Goal: Transaction & Acquisition: Purchase product/service

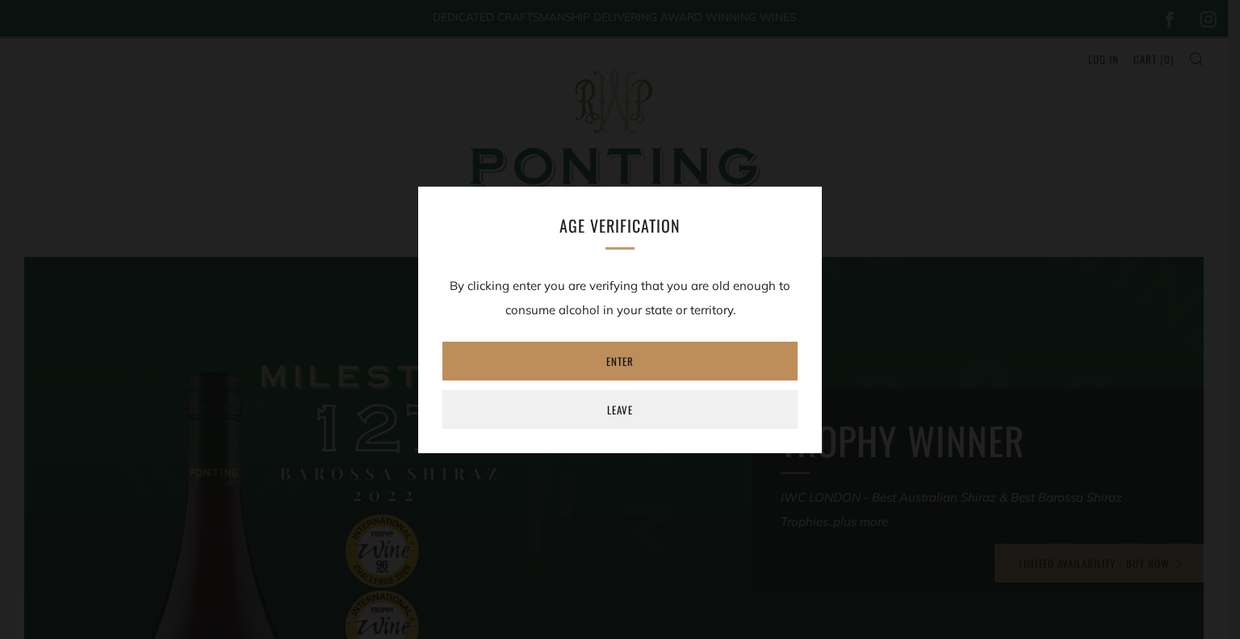
click at [631, 361] on link "Enter" at bounding box center [619, 361] width 355 height 39
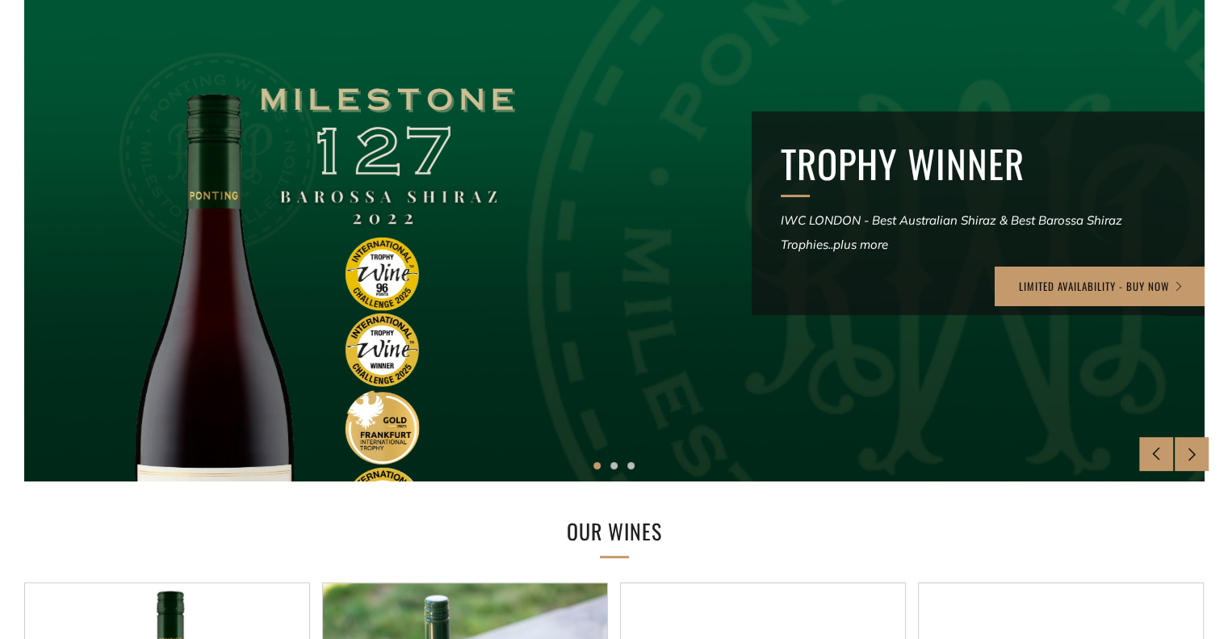
scroll to position [279, 0]
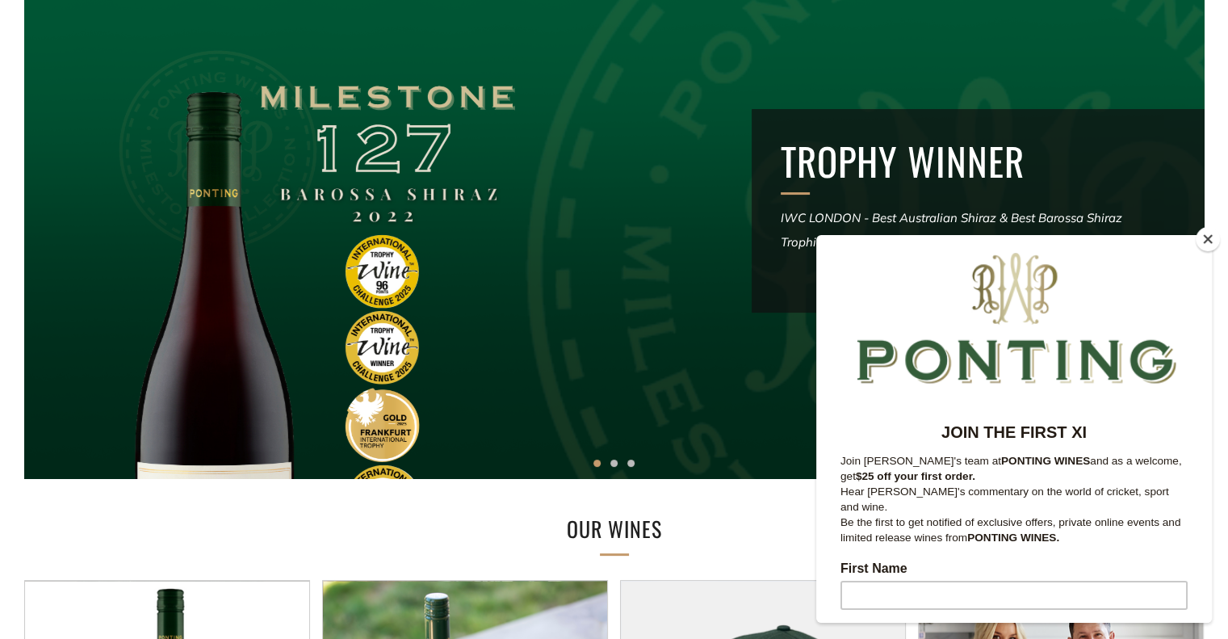
click at [1204, 229] on button "Close" at bounding box center [1208, 239] width 24 height 24
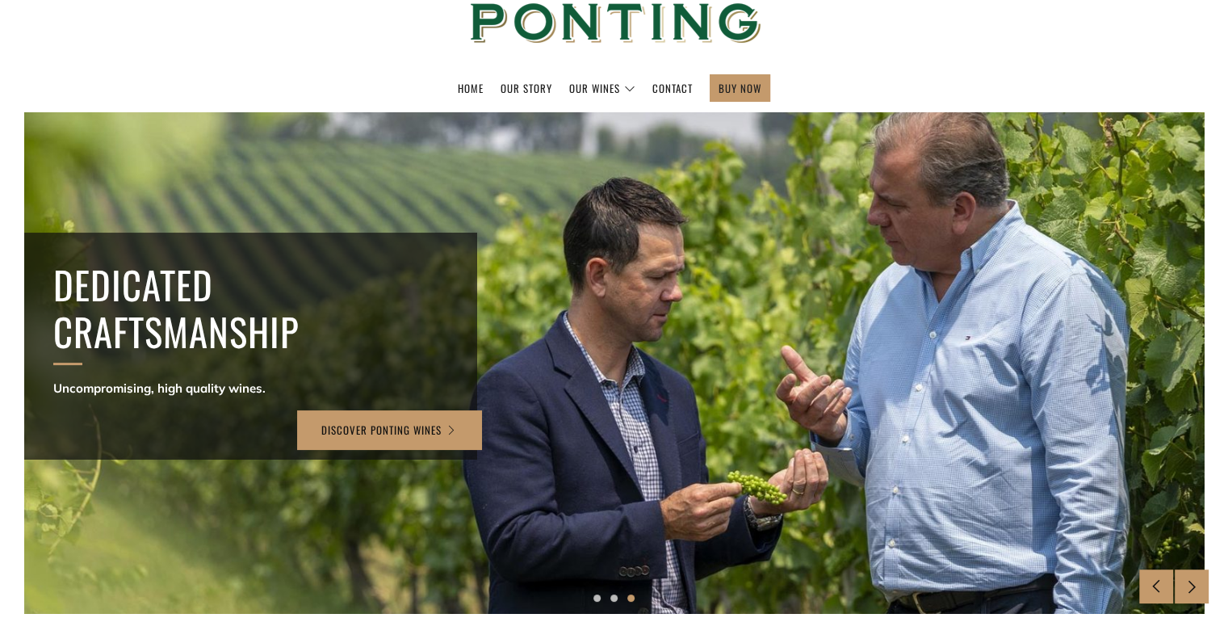
scroll to position [144, 0]
click at [748, 89] on link "BUY NOW" at bounding box center [740, 89] width 43 height 26
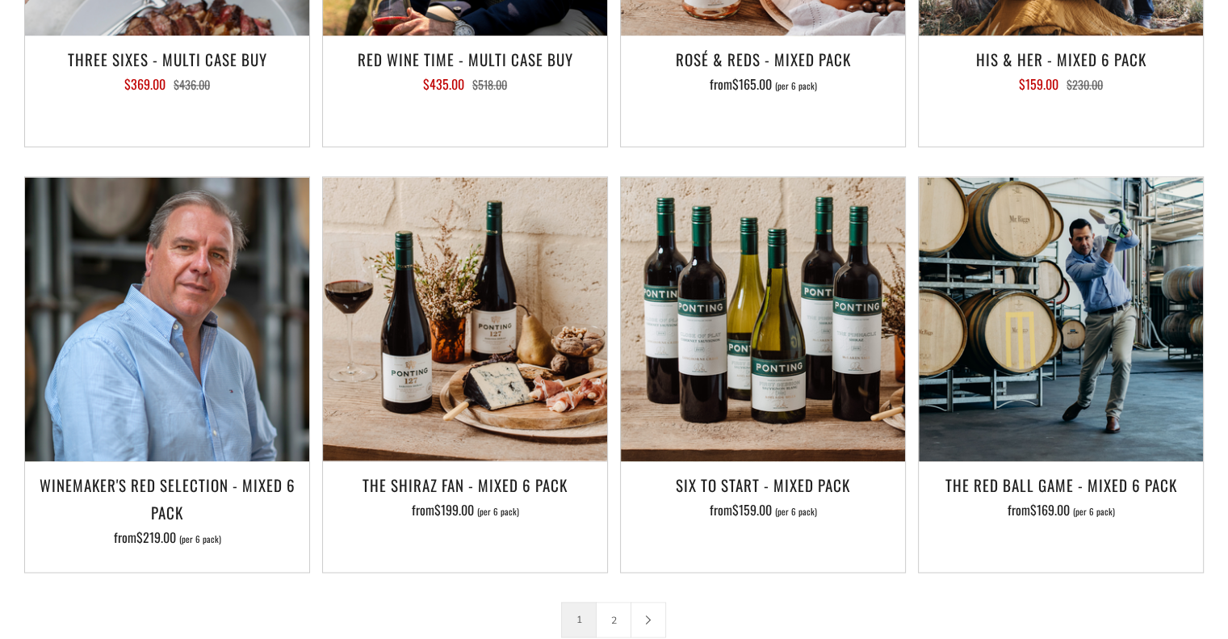
scroll to position [2409, 0]
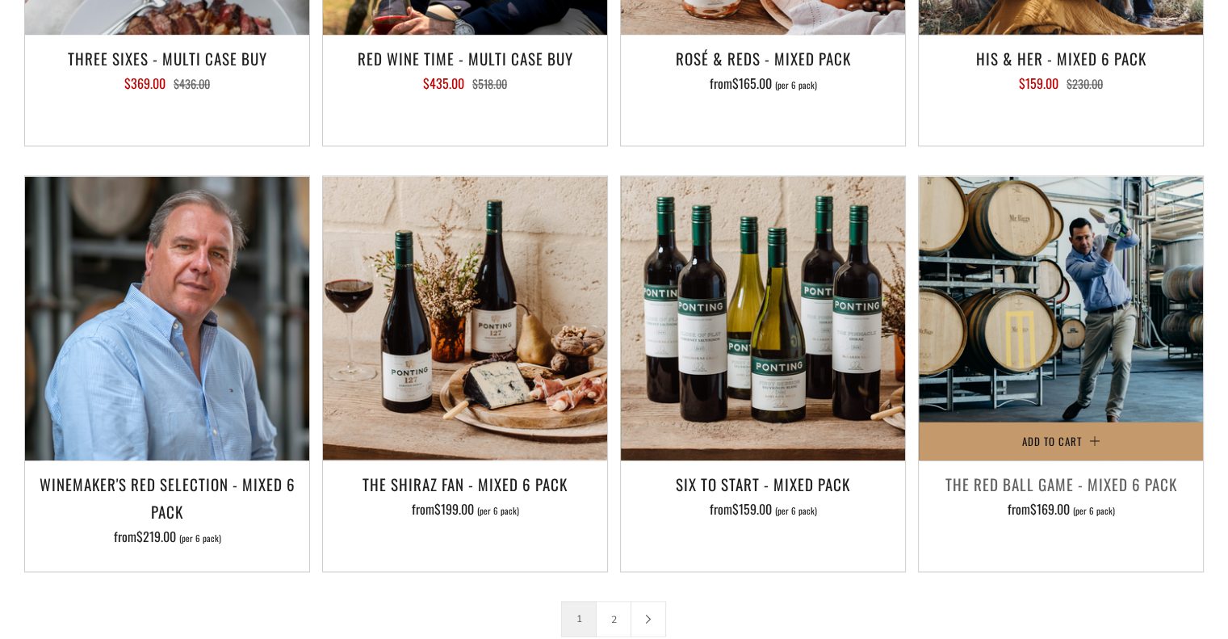
click at [1045, 499] on span "$169.00" at bounding box center [1050, 508] width 40 height 19
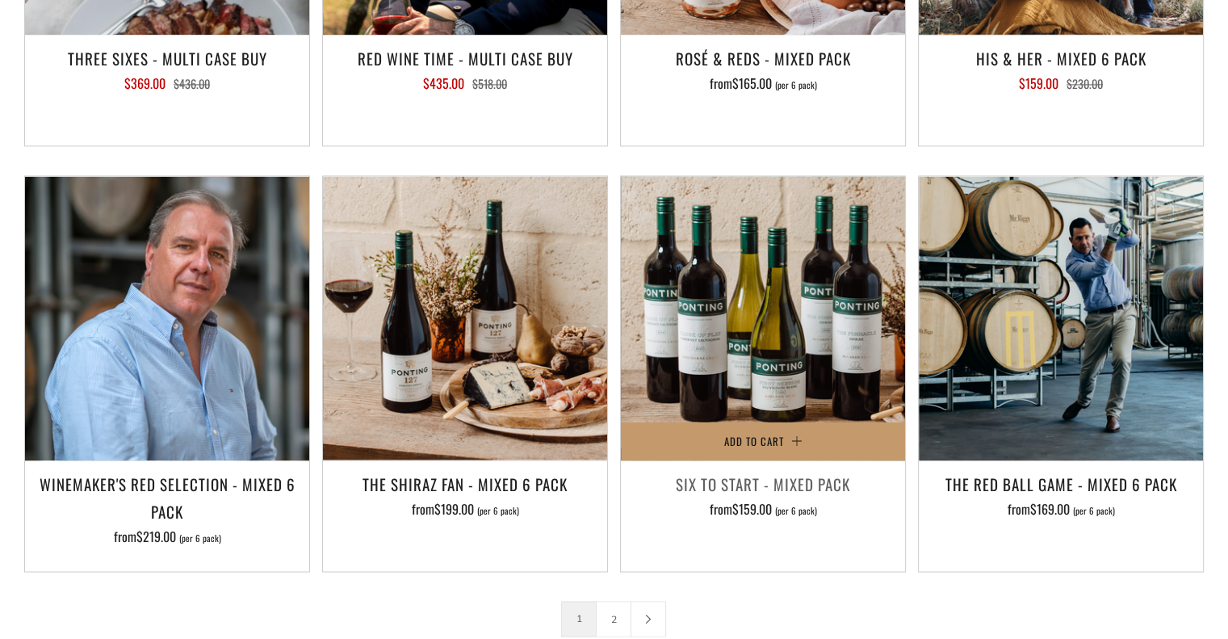
click at [755, 470] on h3 "Six To Start - Mixed Pack" at bounding box center [763, 483] width 268 height 27
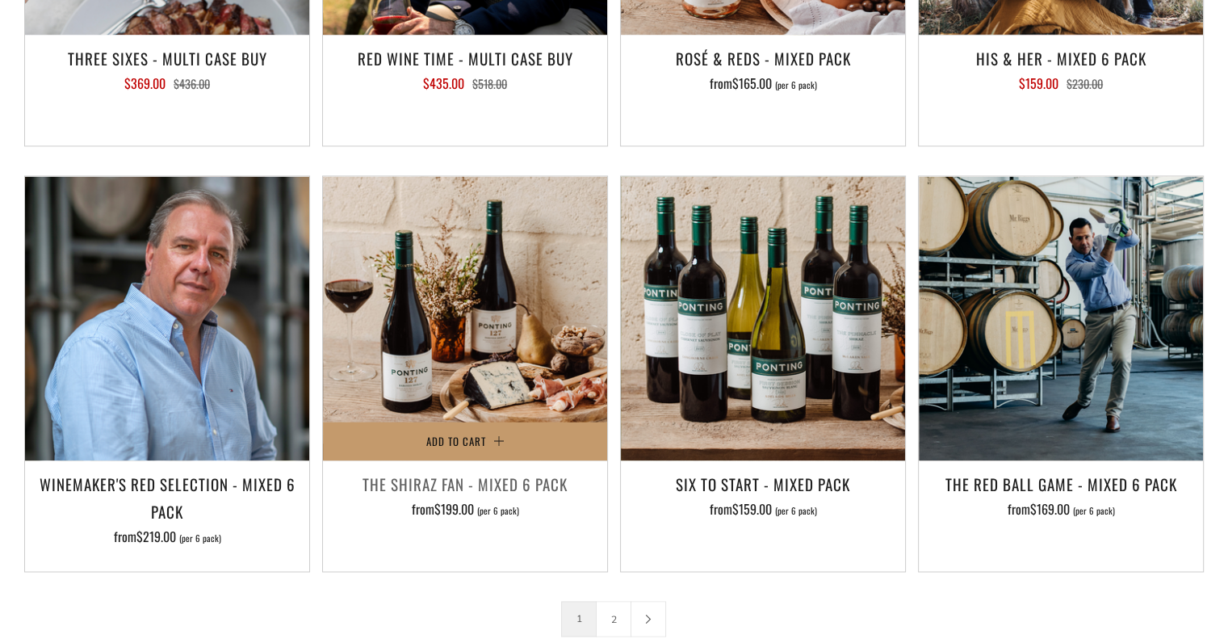
click at [510, 499] on span "from $199.00 (per 6 pack)" at bounding box center [465, 508] width 107 height 19
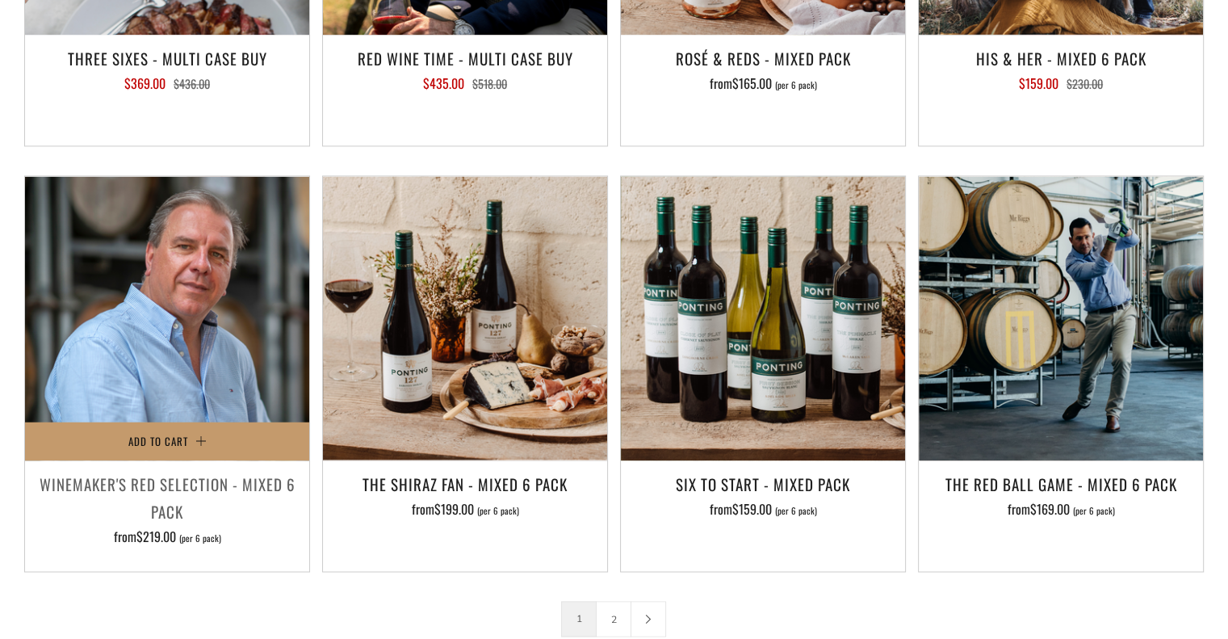
click at [226, 470] on h3 "Winemaker's Red Selection - Mixed 6 Pack" at bounding box center [167, 497] width 268 height 55
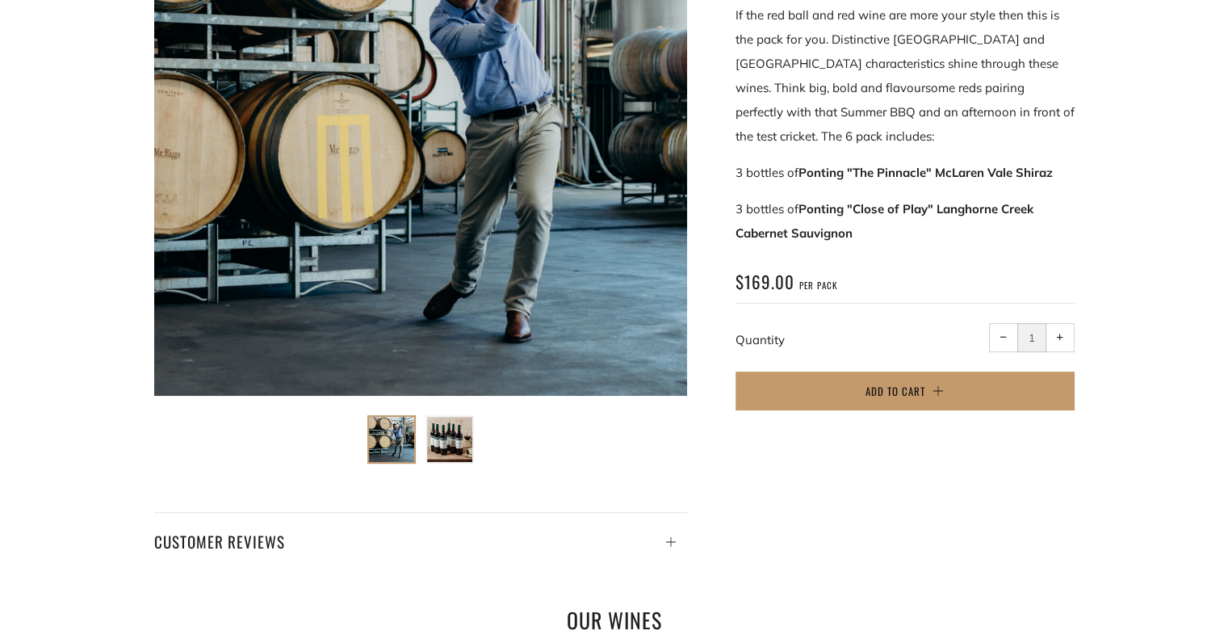
scroll to position [338, 0]
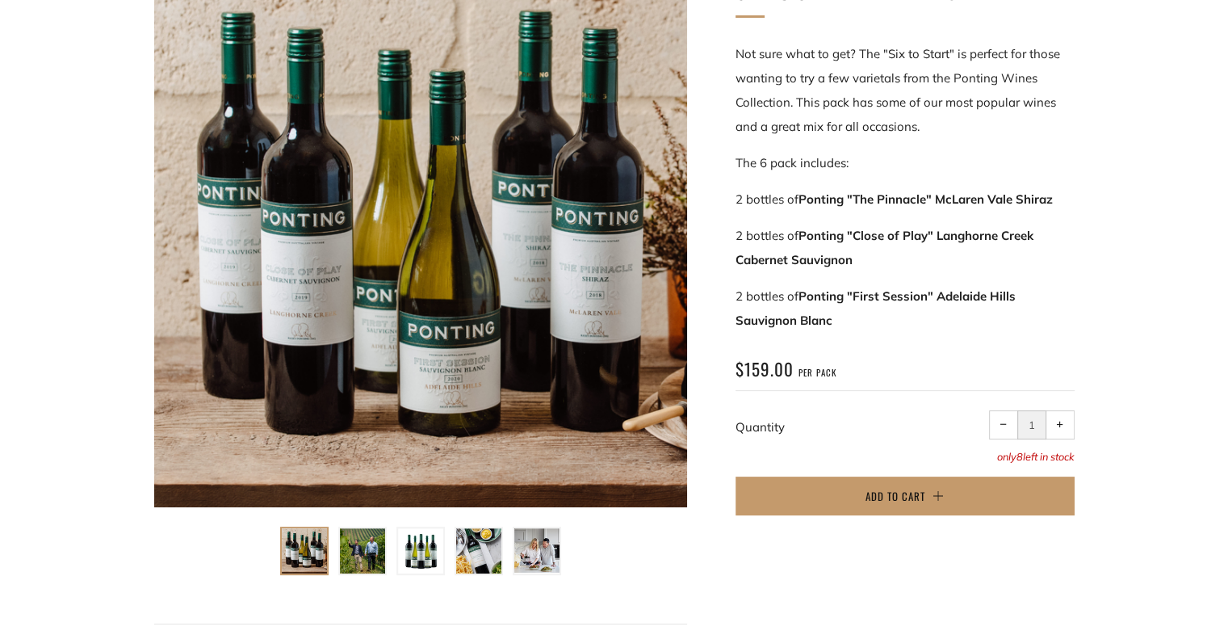
scroll to position [316, 0]
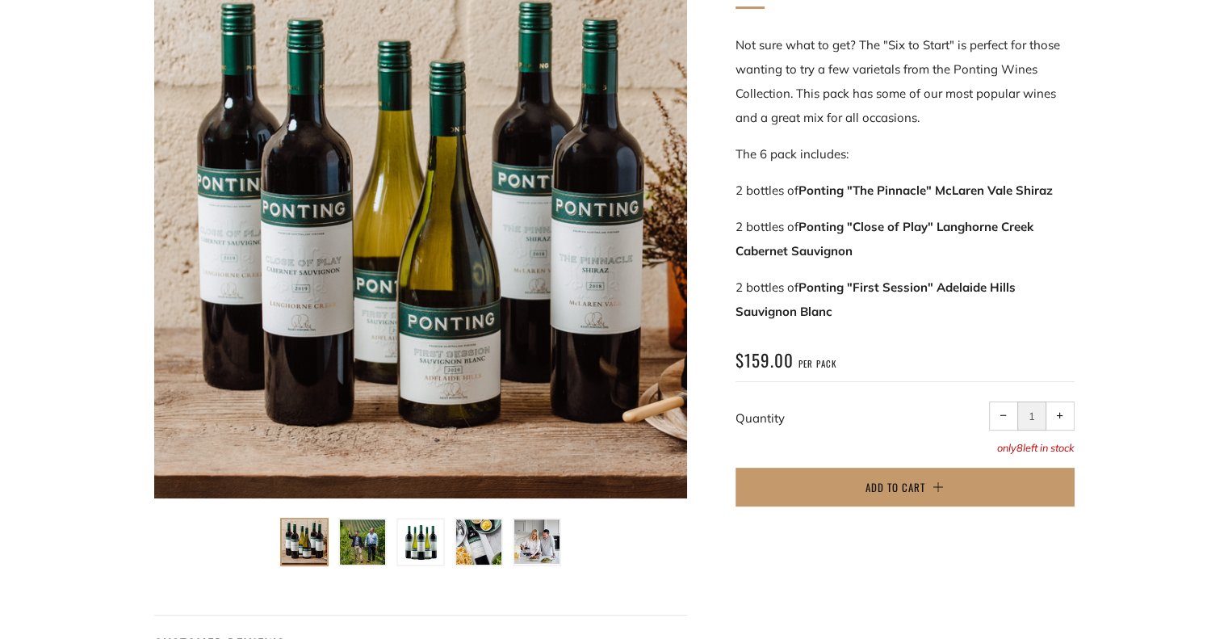
click at [405, 538] on img at bounding box center [420, 541] width 45 height 45
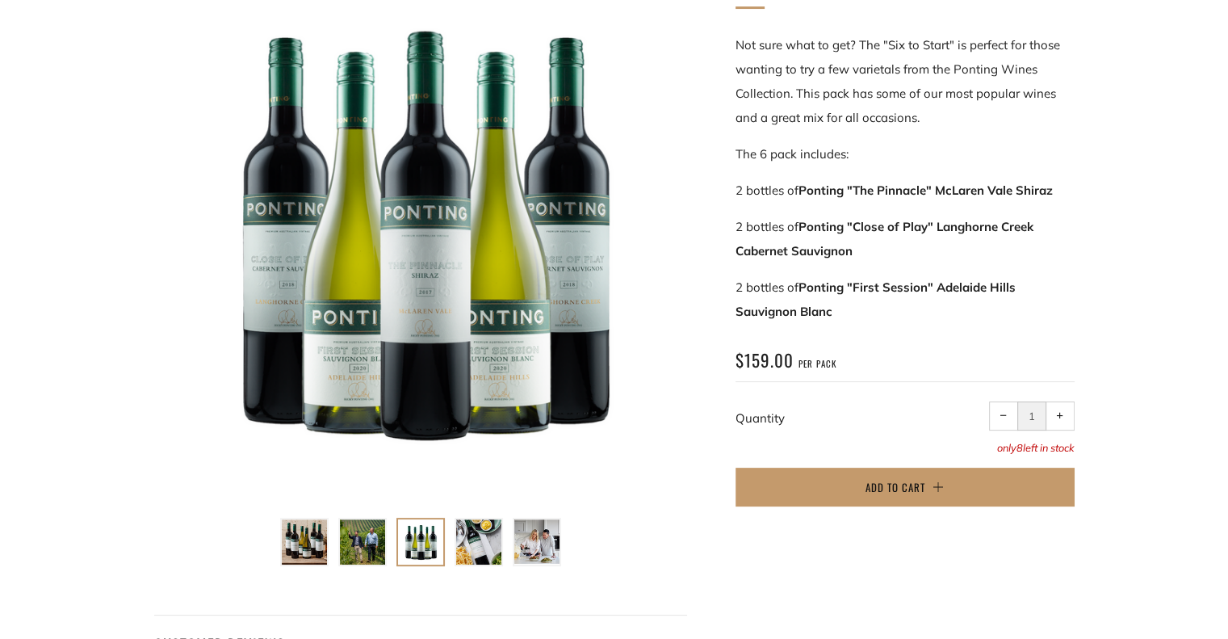
drag, startPoint x: 737, startPoint y: 248, endPoint x: 858, endPoint y: 250, distance: 121.1
click at [858, 250] on p "2 bottles of Ponting "Close of Play" Langhorne Creek Cabernet Sauvignon" at bounding box center [905, 239] width 339 height 48
copy strong "Cabernet Sauvignon"
drag, startPoint x: 740, startPoint y: 309, endPoint x: 865, endPoint y: 326, distance: 126.3
click at [865, 326] on div "Six To Start - Mixed Pack Not sure what to get? The "Six to Start" is perfect f…" at bounding box center [905, 245] width 339 height 560
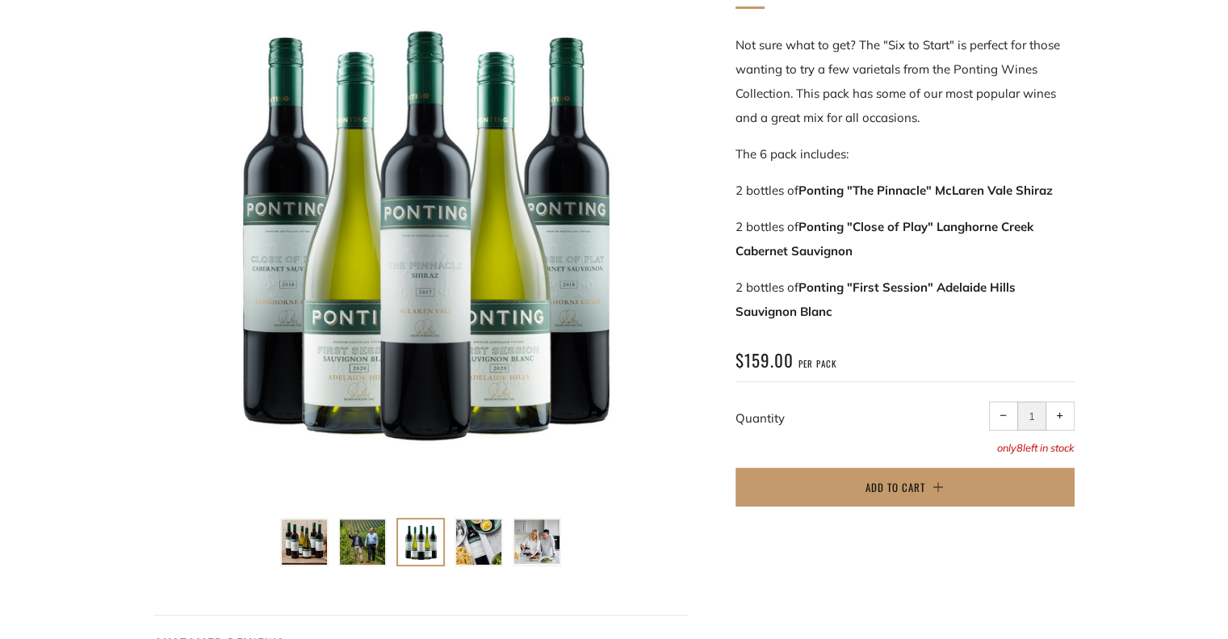
click at [865, 326] on div "Six To Start - Mixed Pack Not sure what to get? The "Six to Start" is perfect f…" at bounding box center [905, 245] width 339 height 560
drag, startPoint x: 831, startPoint y: 310, endPoint x: 736, endPoint y: 300, distance: 95.1
click at [736, 300] on p "2 bottles of Ponting "First Session" Adelaide Hills Sauvignon Blanc" at bounding box center [905, 299] width 339 height 48
copy strong "Sauvignon Blanc"
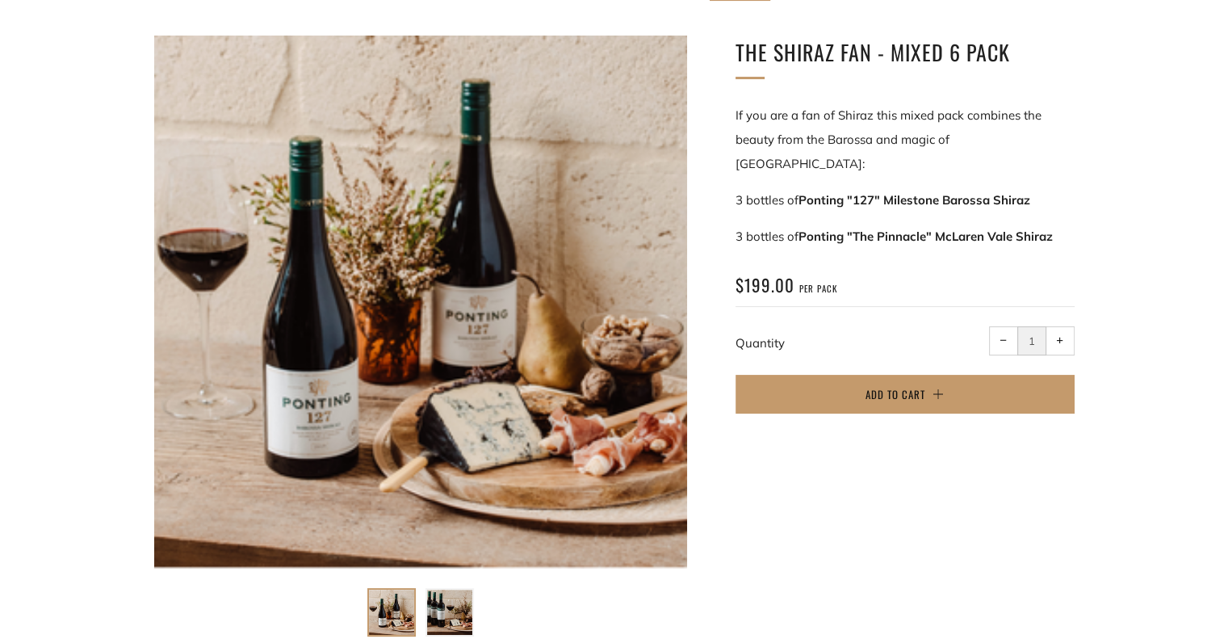
scroll to position [242, 0]
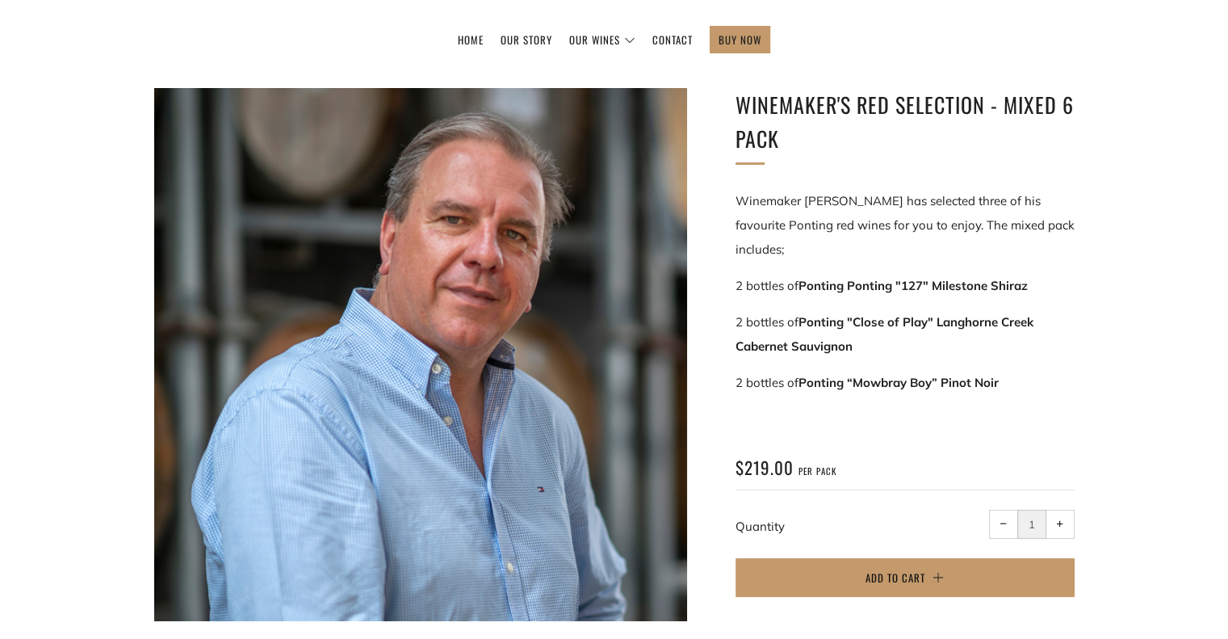
scroll to position [203, 0]
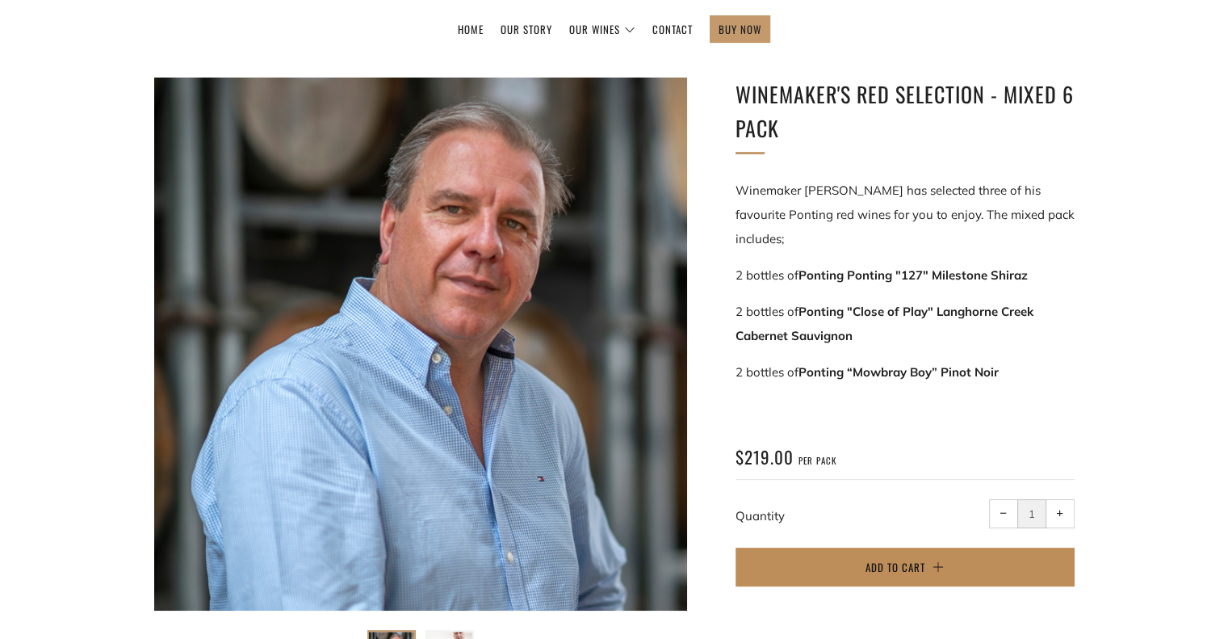
click at [849, 550] on button "Add to Cart" at bounding box center [905, 566] width 339 height 39
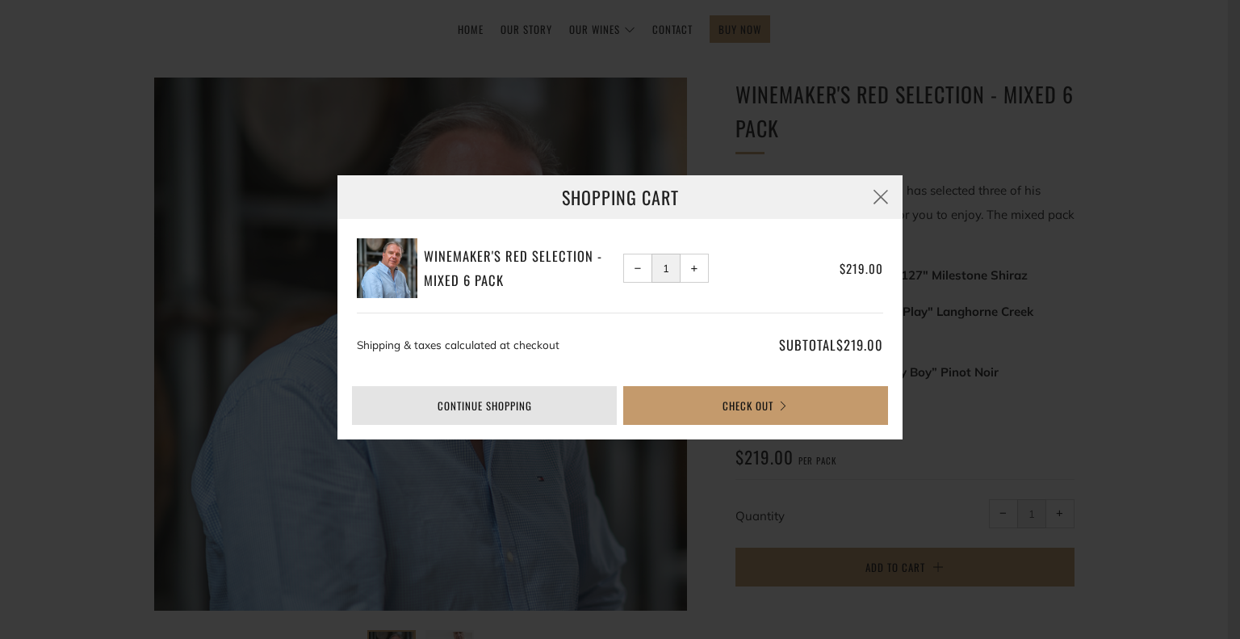
click at [556, 402] on link "Continue shopping" at bounding box center [484, 405] width 265 height 39
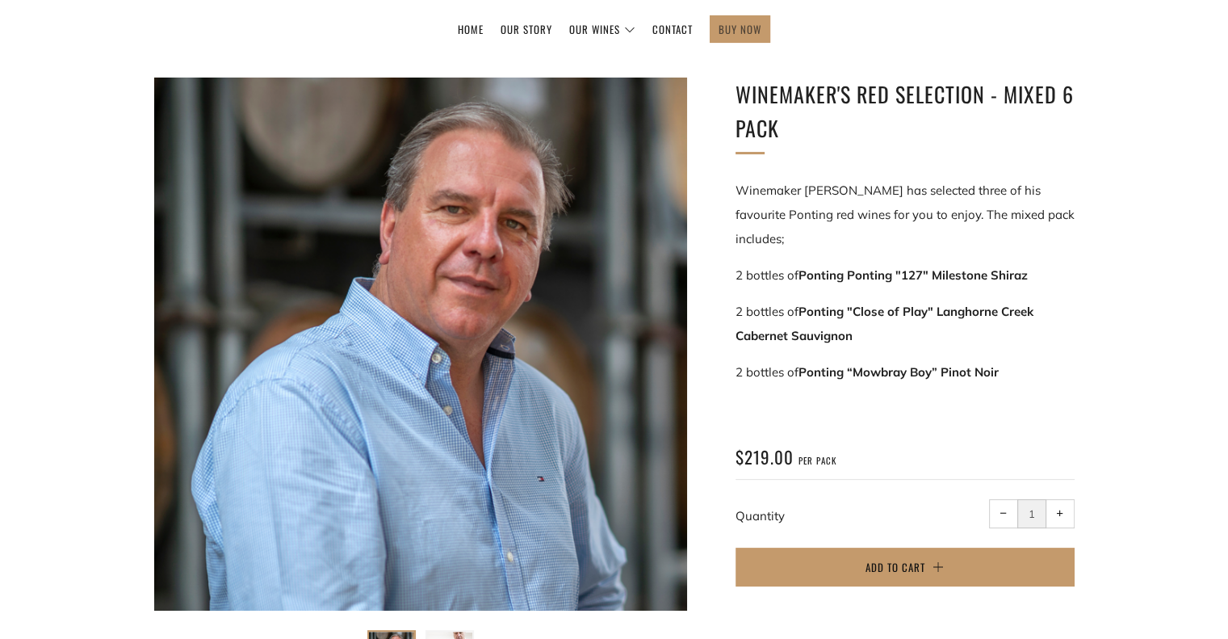
click at [749, 34] on link "BUY NOW" at bounding box center [740, 29] width 43 height 26
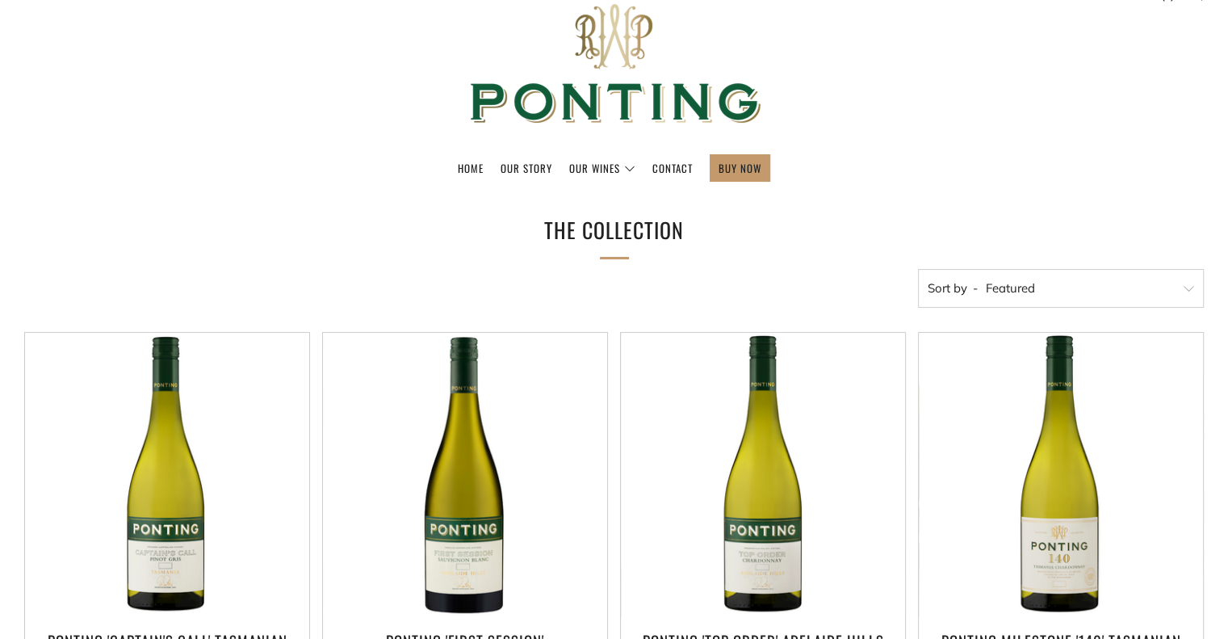
scroll to position [68, 0]
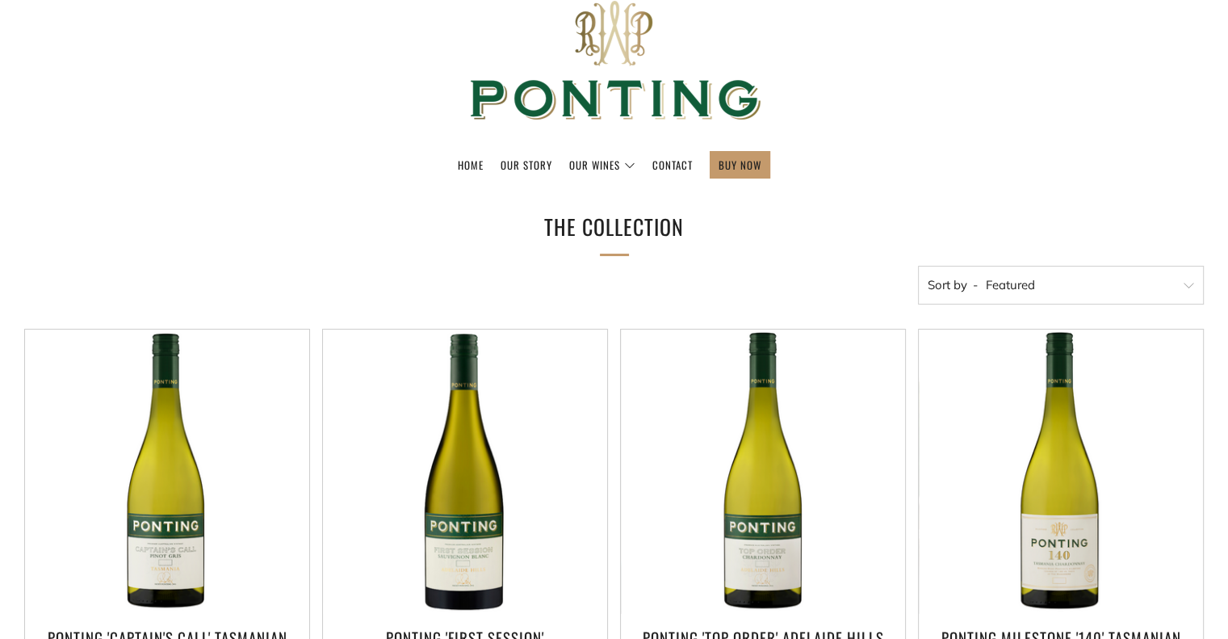
click at [1008, 297] on select "Featured Best Selling Alphabetically, A-Z Alphabetically, Z-A Price, low to hig…" at bounding box center [1061, 285] width 286 height 39
click at [1088, 161] on ul "Home Our Story Our Wines The Collection News & Reviews" at bounding box center [614, 164] width 1180 height 27
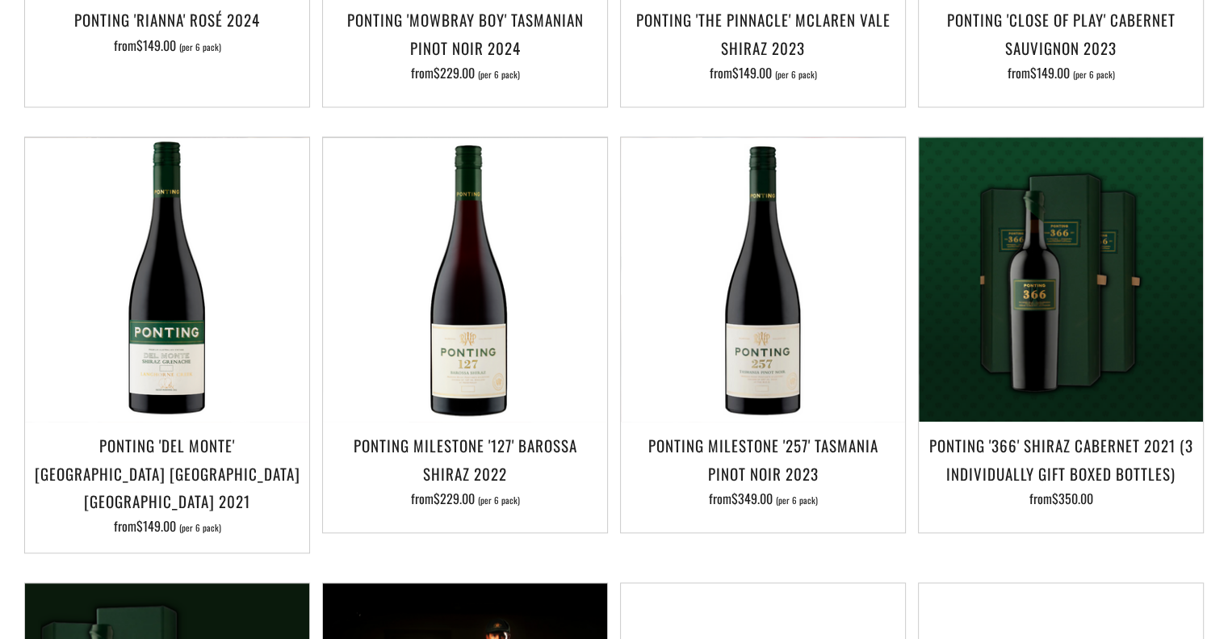
scroll to position [1130, 0]
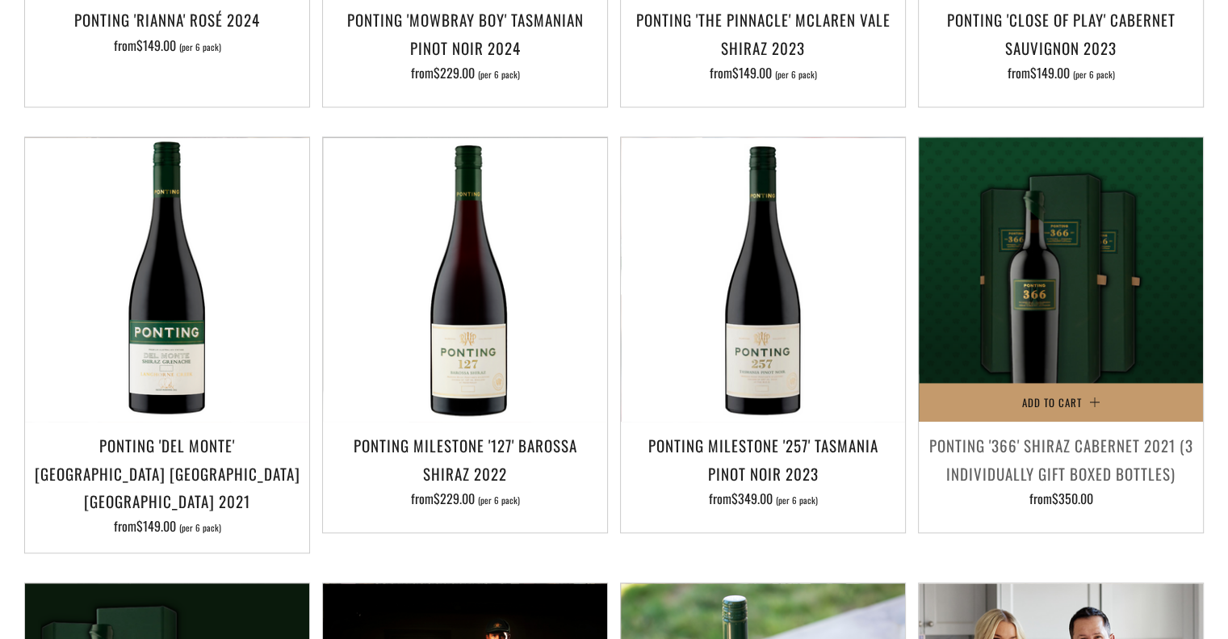
click at [1004, 447] on h3 "Ponting '366' Shiraz Cabernet 2021 (3 individually gift boxed bottles)" at bounding box center [1061, 458] width 268 height 55
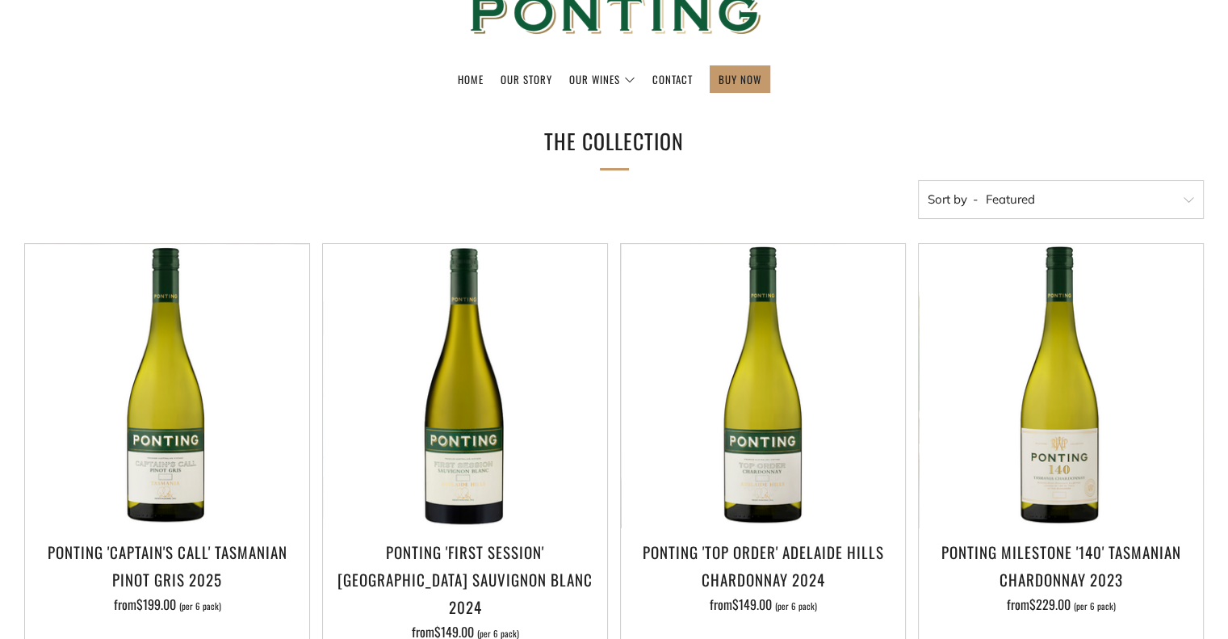
scroll to position [0, 0]
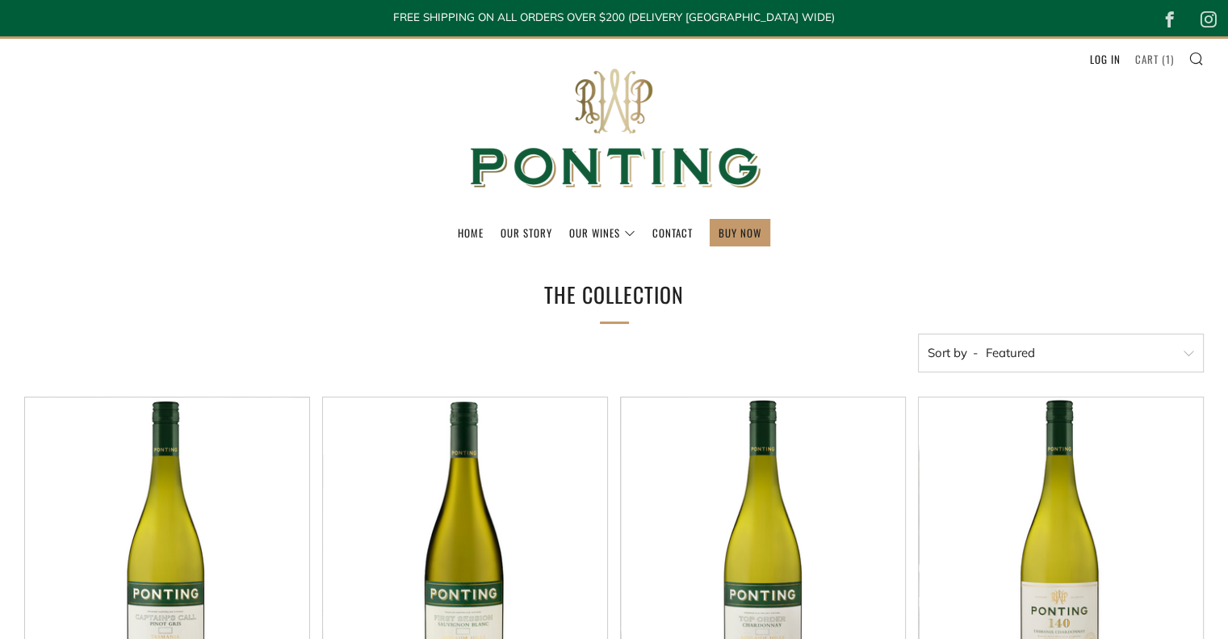
click at [1145, 59] on link "Cart ( 1 )" at bounding box center [1154, 59] width 39 height 26
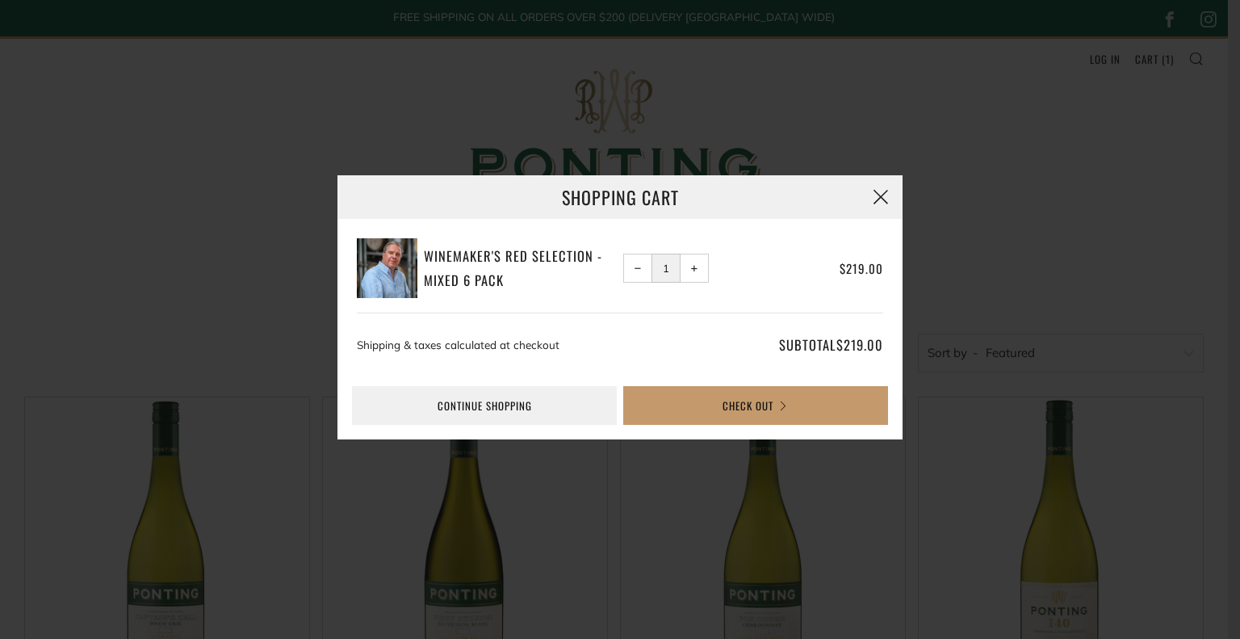
click at [887, 196] on button "button" at bounding box center [881, 197] width 44 height 44
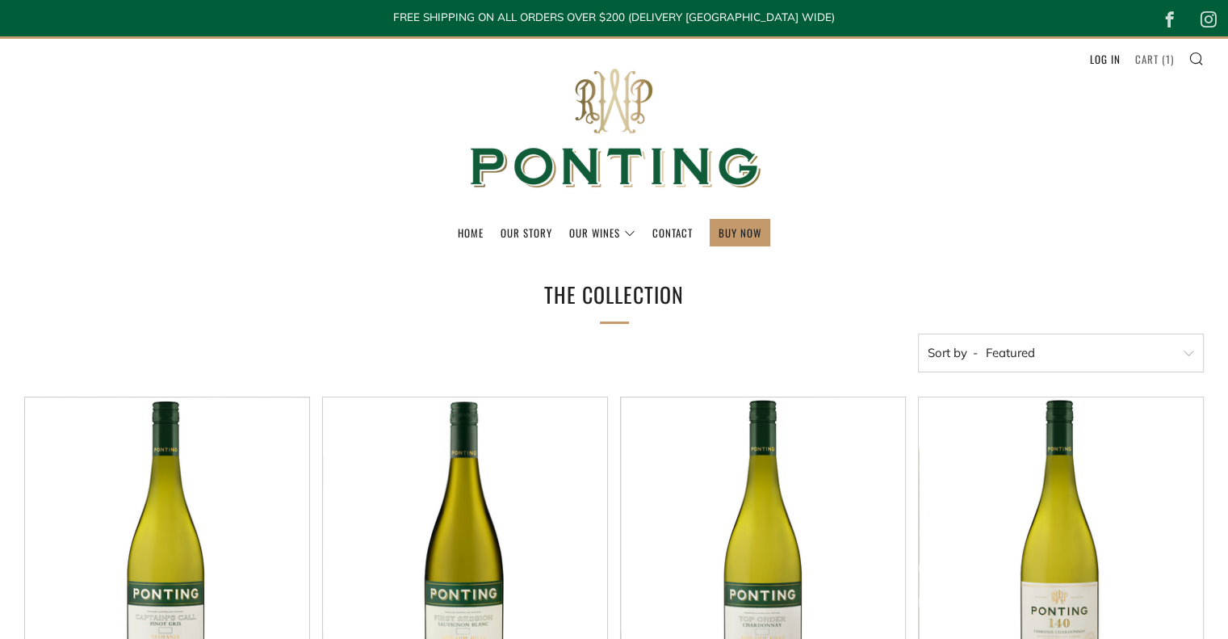
click at [1170, 62] on link "Cart ( 1 )" at bounding box center [1154, 59] width 39 height 26
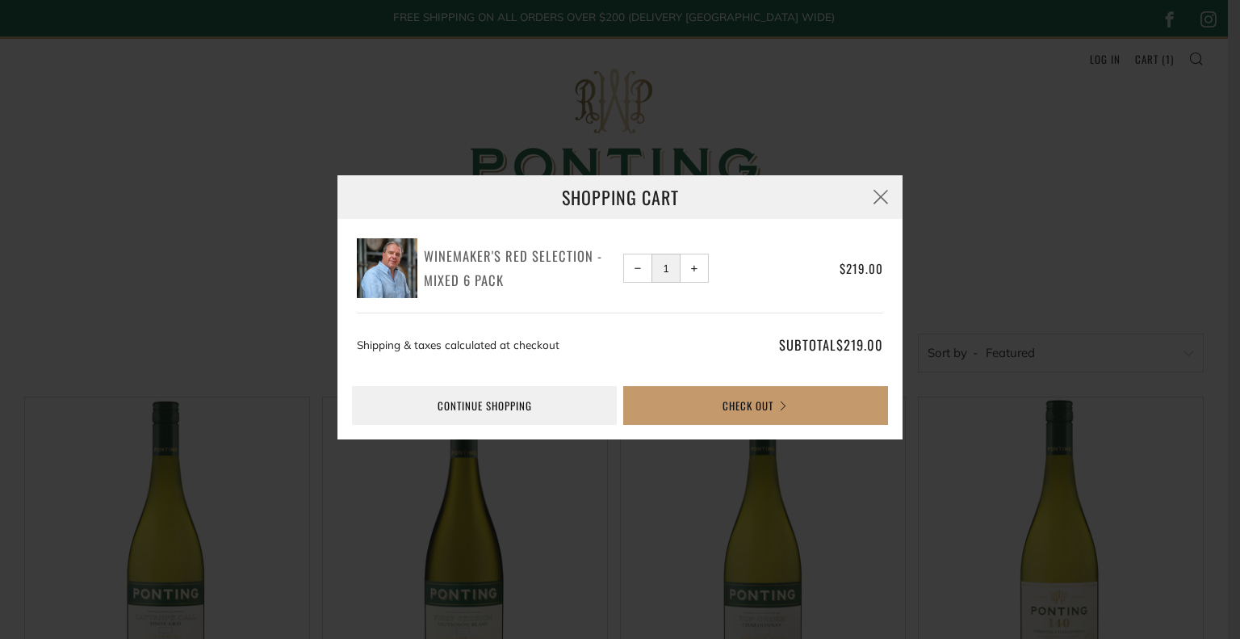
click at [482, 261] on h3 "Winemaker's Red Selection - Mixed 6 Pack" at bounding box center [521, 268] width 194 height 48
